Goal: Transaction & Acquisition: Purchase product/service

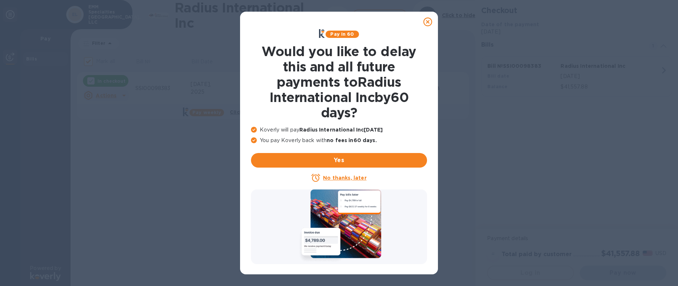
click at [343, 180] on u "No thanks, later" at bounding box center [344, 178] width 43 height 6
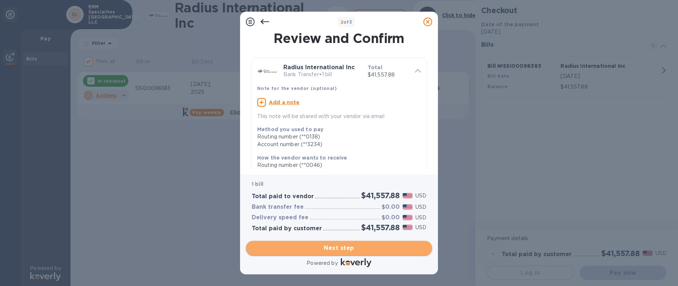
click at [340, 248] on span "Next step" at bounding box center [339, 247] width 175 height 9
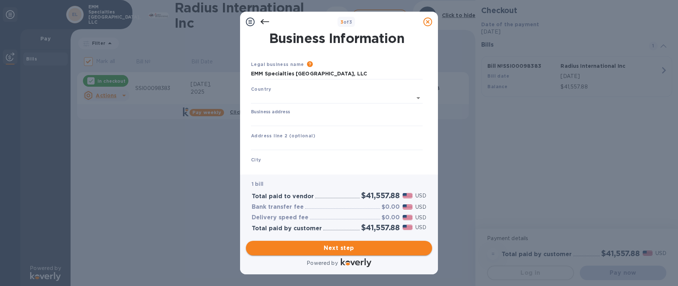
type input "[GEOGRAPHIC_DATA]"
click at [277, 119] on input "Business address" at bounding box center [337, 119] width 172 height 11
type input "[STREET_ADDRESS]"
click at [271, 143] on input "text" at bounding box center [337, 143] width 172 height 11
click at [266, 164] on input "text" at bounding box center [337, 167] width 172 height 11
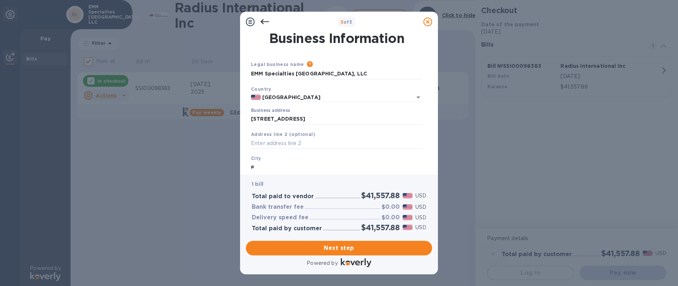
scroll to position [1, 0]
type input "Fall River"
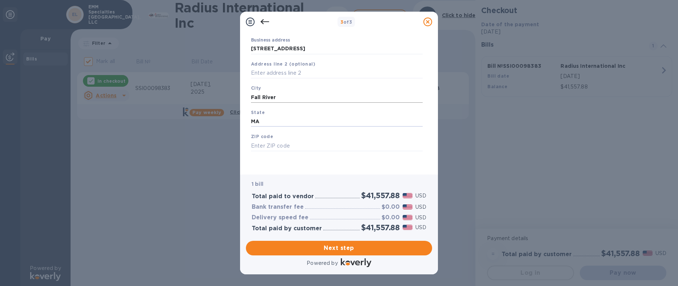
type input "MA"
type input "02724"
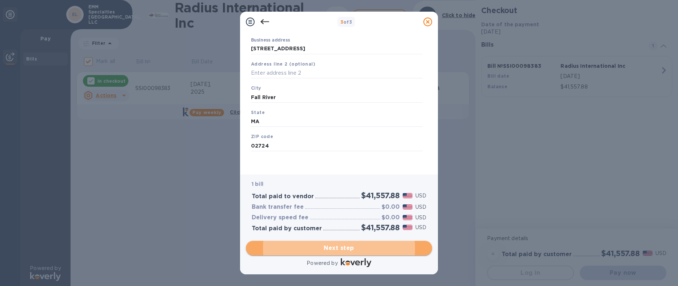
click at [341, 245] on span "Next step" at bounding box center [339, 247] width 175 height 9
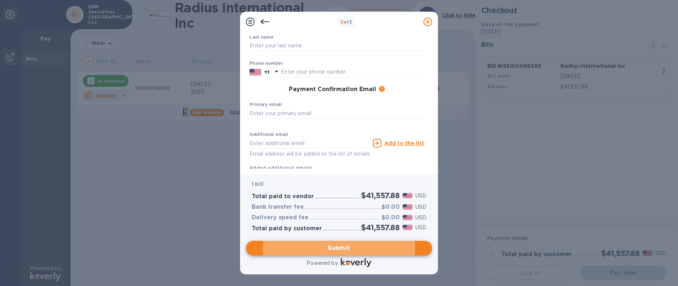
drag, startPoint x: 288, startPoint y: 71, endPoint x: 292, endPoint y: 84, distance: 14.5
click at [288, 71] on input "text" at bounding box center [352, 72] width 143 height 11
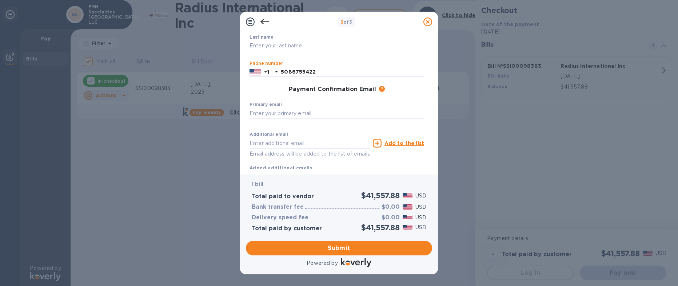
type input "5086755422"
type input "[PERSON_NAME][EMAIL_ADDRESS][DOMAIN_NAME]"
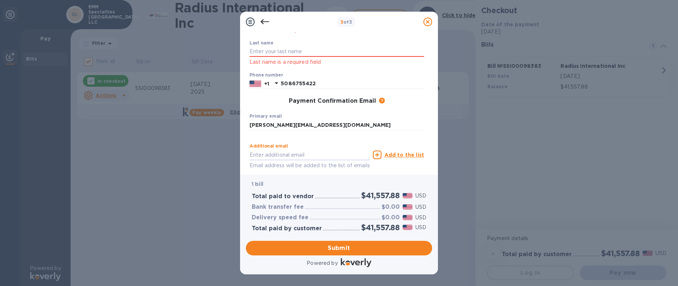
scroll to position [105, 0]
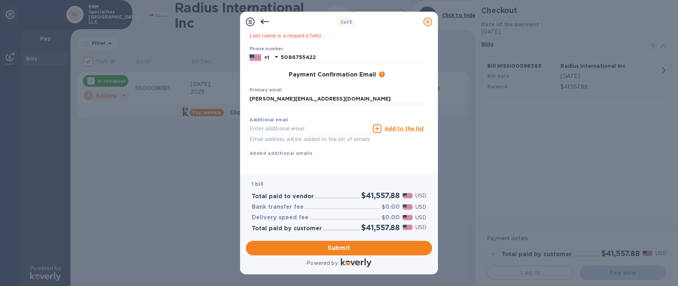
drag, startPoint x: 330, startPoint y: 250, endPoint x: 333, endPoint y: 169, distance: 81.5
click at [333, 172] on div "3 of 3 Payment Contact Information First name First name is a required field La…" at bounding box center [339, 143] width 198 height 262
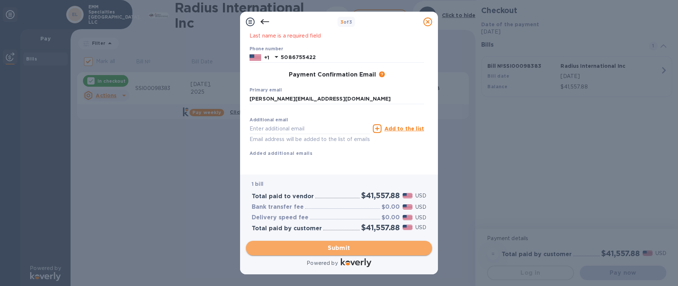
click at [345, 248] on span "Submit" at bounding box center [339, 247] width 175 height 9
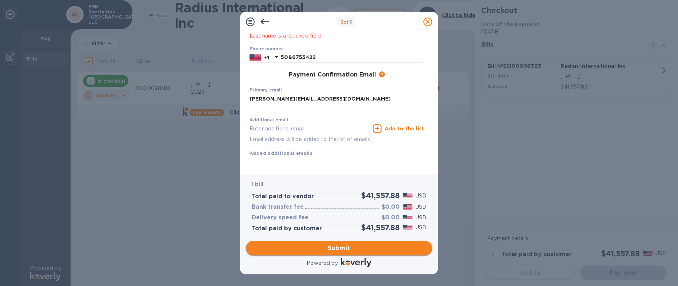
click at [348, 248] on span "Submit" at bounding box center [339, 247] width 175 height 9
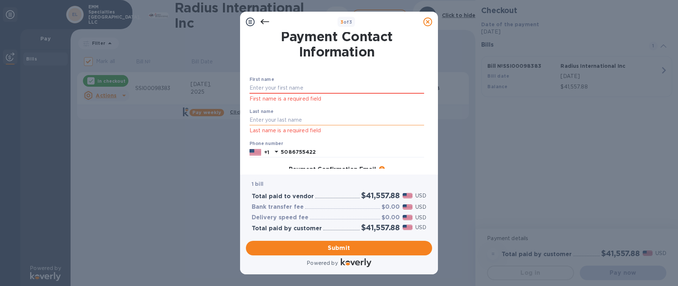
scroll to position [0, 0]
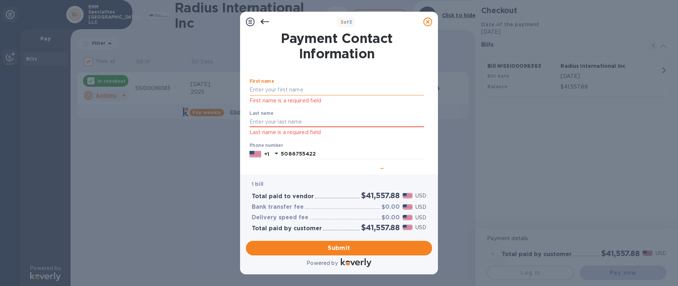
click at [301, 93] on input "text" at bounding box center [337, 89] width 175 height 11
type input "[PERSON_NAME]"
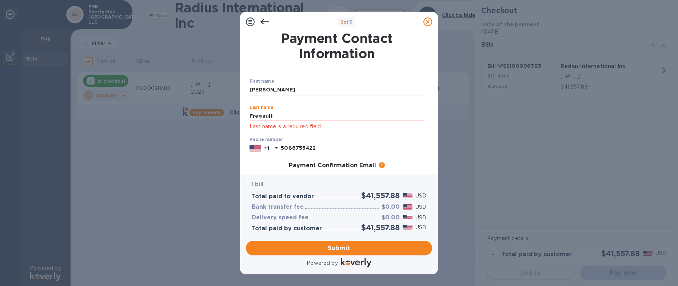
type input "Fregault"
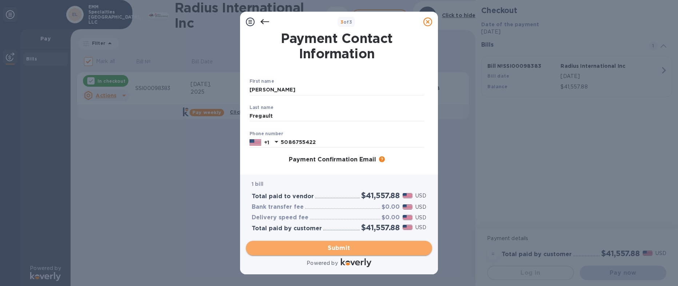
click at [345, 247] on span "Submit" at bounding box center [339, 247] width 175 height 9
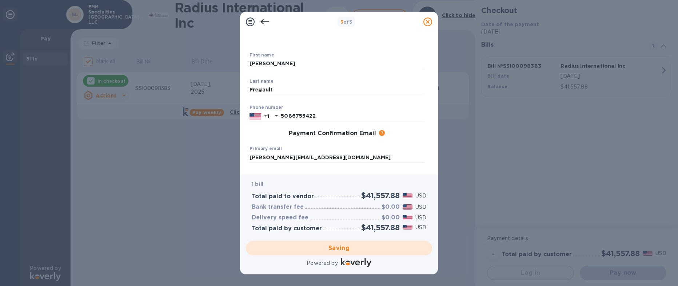
scroll to position [93, 0]
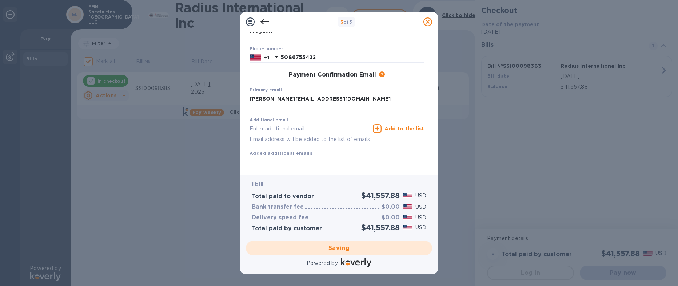
checkbox input "false"
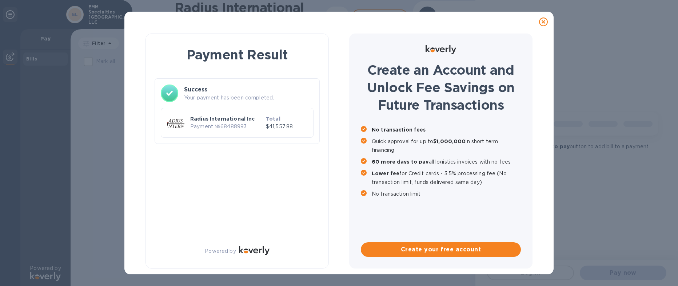
scroll to position [0, 0]
